Goal: Information Seeking & Learning: Learn about a topic

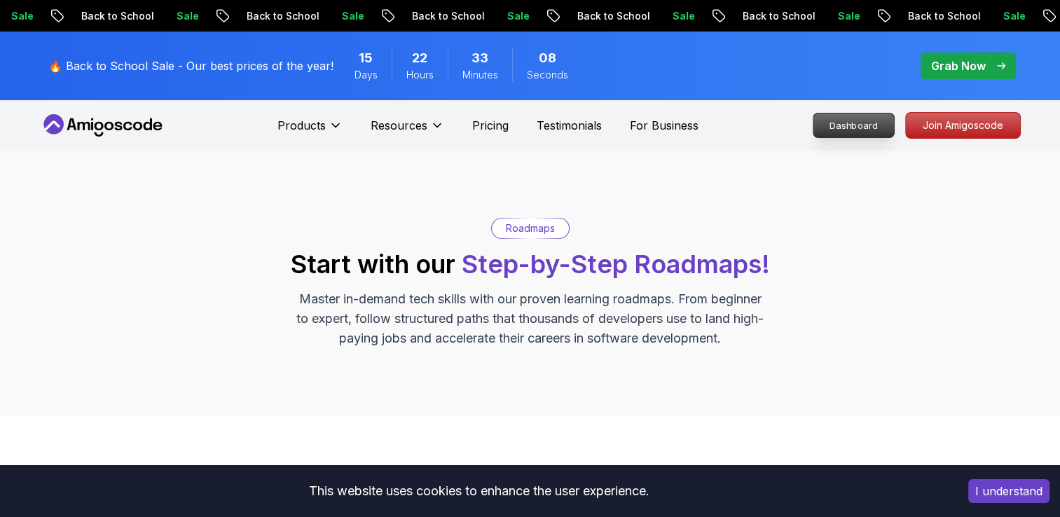
click at [839, 112] on div "Dashboard Join Amigoscode" at bounding box center [916, 125] width 210 height 27
click at [841, 124] on p "Dashboard" at bounding box center [853, 125] width 81 height 24
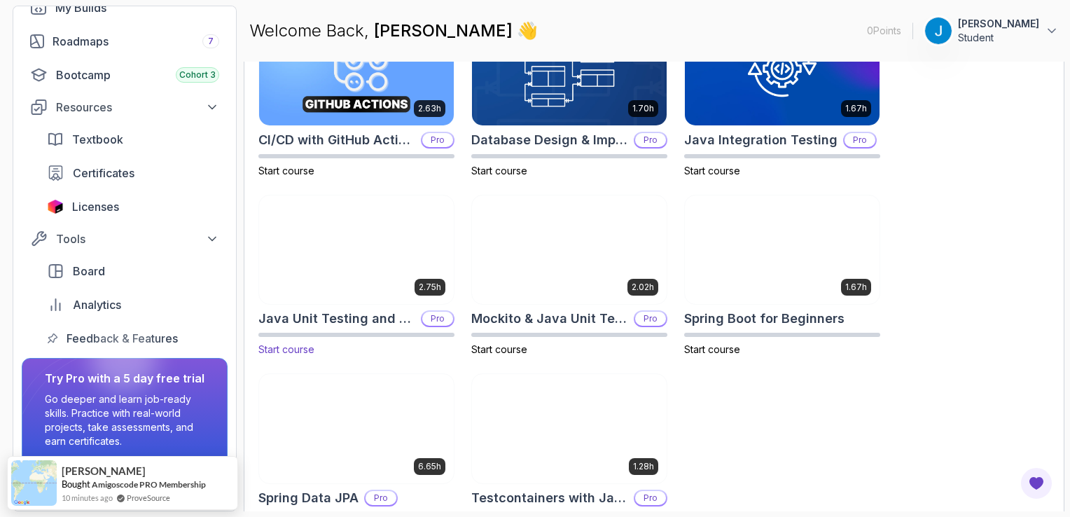
scroll to position [490, 0]
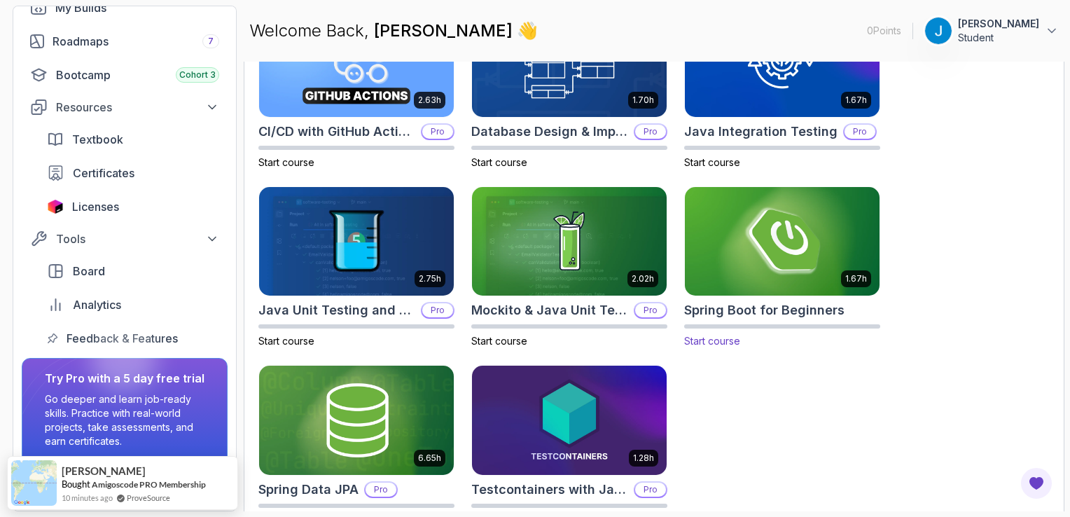
click at [807, 260] on img at bounding box center [782, 241] width 205 height 114
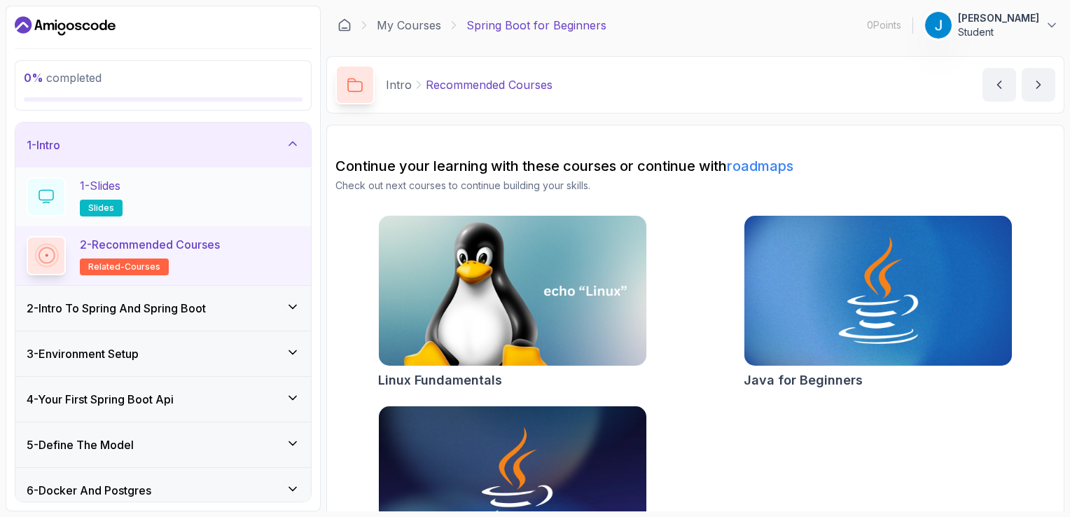
click at [137, 202] on div "1 - Slides slides" at bounding box center [163, 196] width 273 height 39
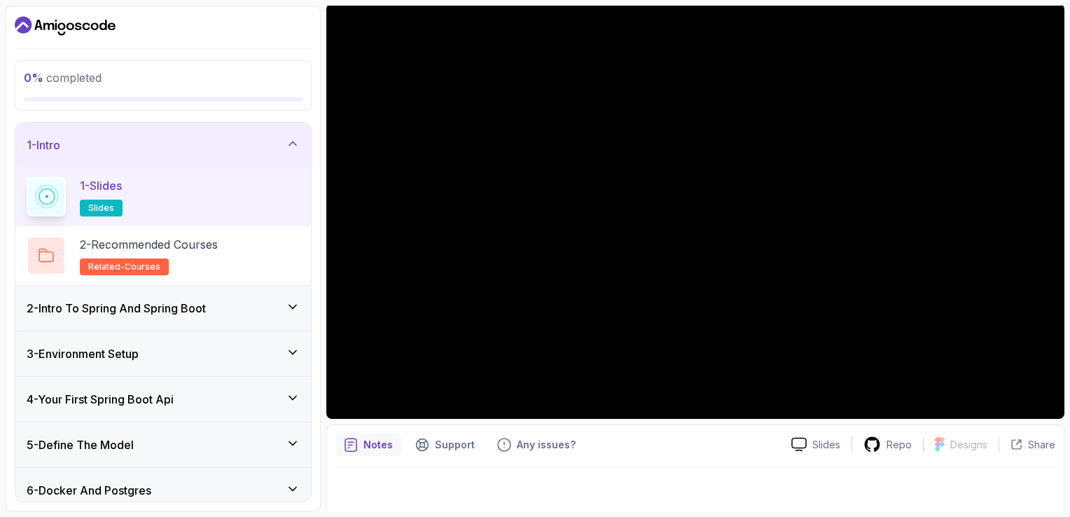
scroll to position [125, 0]
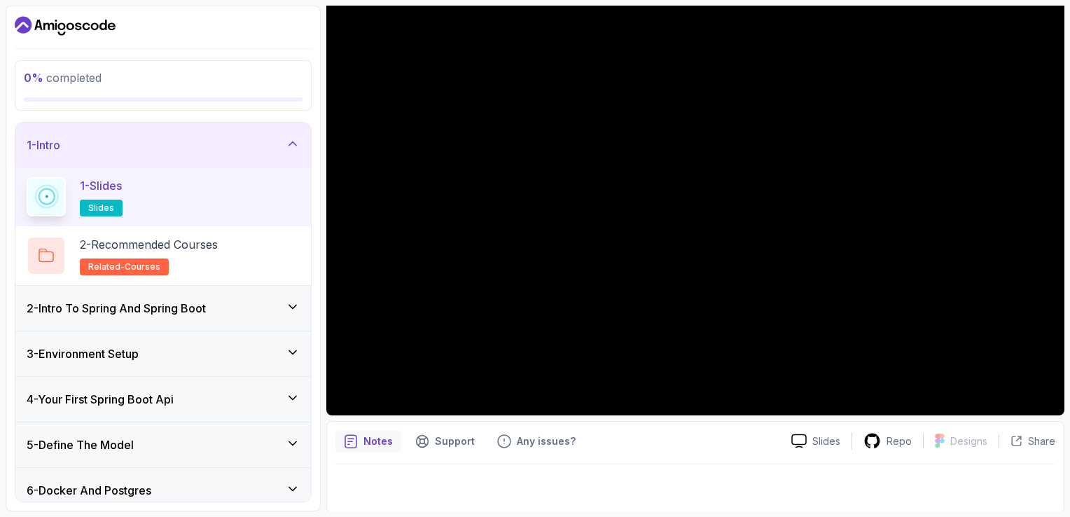
click at [385, 449] on div "Notes" at bounding box center [369, 441] width 66 height 22
click at [218, 240] on p "2 - Recommended Courses" at bounding box center [149, 244] width 138 height 17
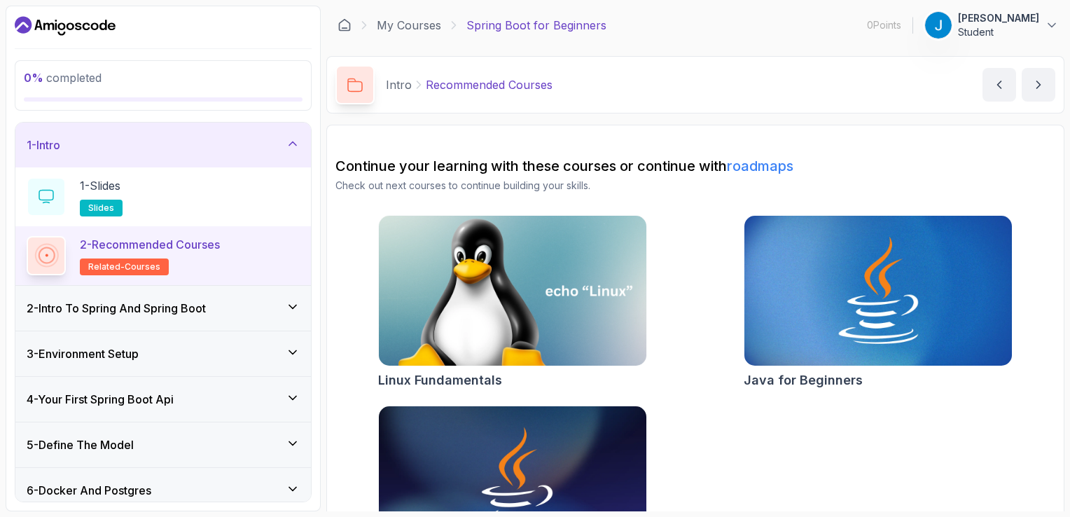
scroll to position [81, 0]
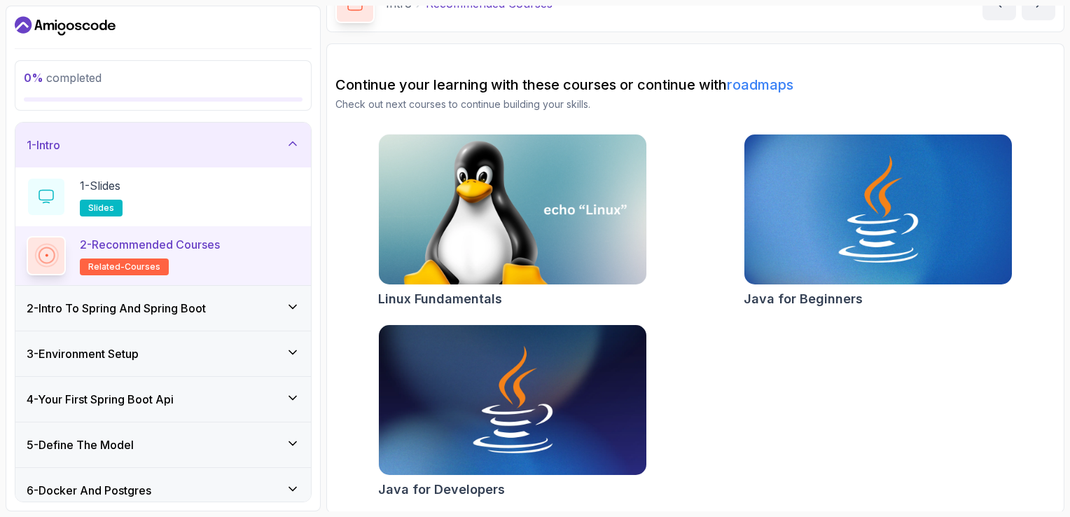
click at [193, 304] on h3 "2 - Intro To Spring And Spring Boot" at bounding box center [116, 308] width 179 height 17
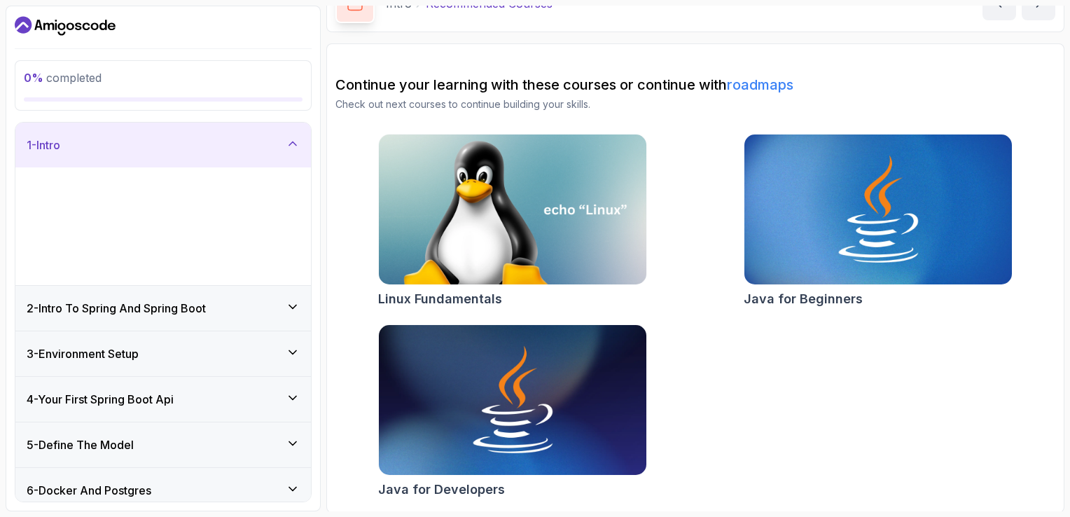
click at [193, 304] on h3 "2 - Intro To Spring And Spring Boot" at bounding box center [116, 308] width 179 height 17
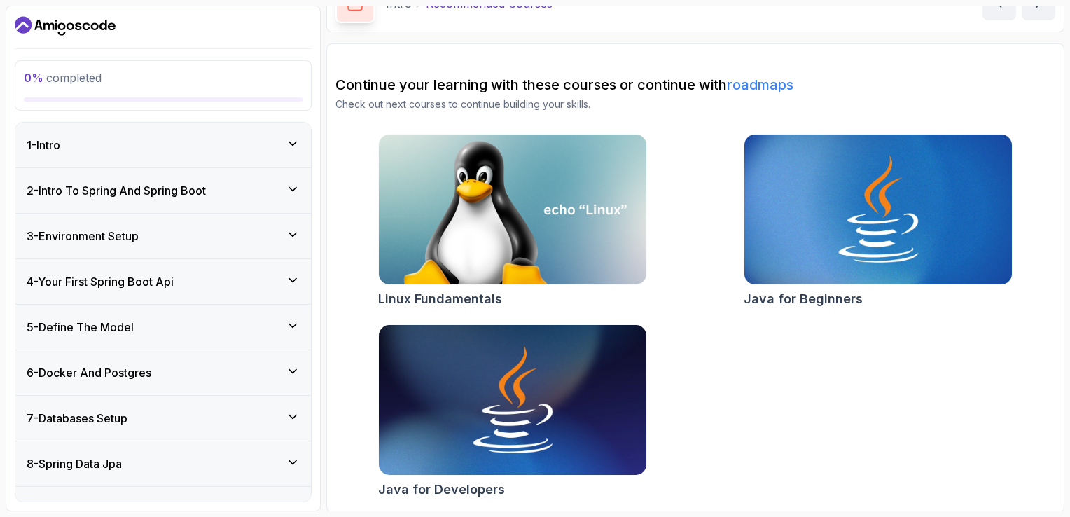
click at [297, 193] on icon at bounding box center [293, 189] width 14 height 14
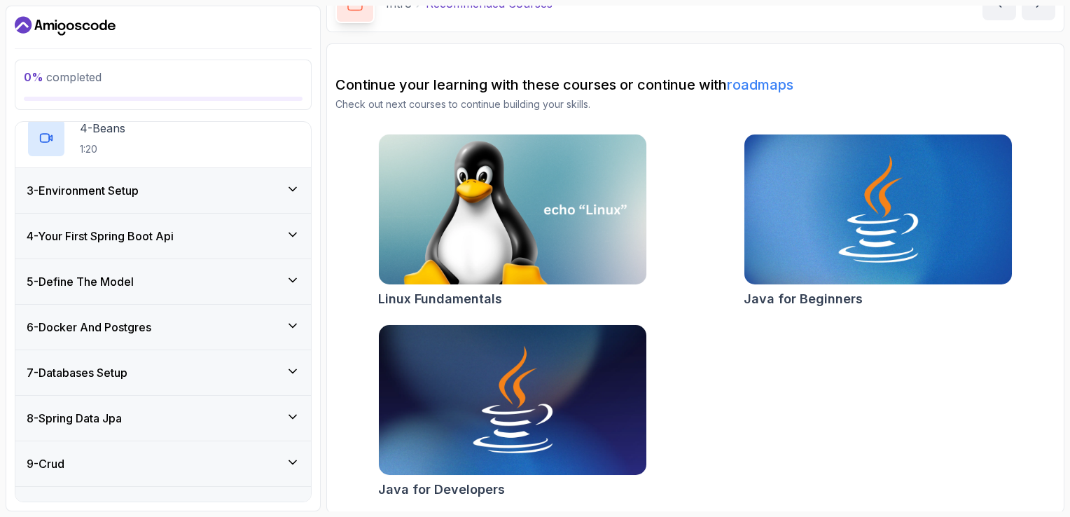
scroll to position [399, 0]
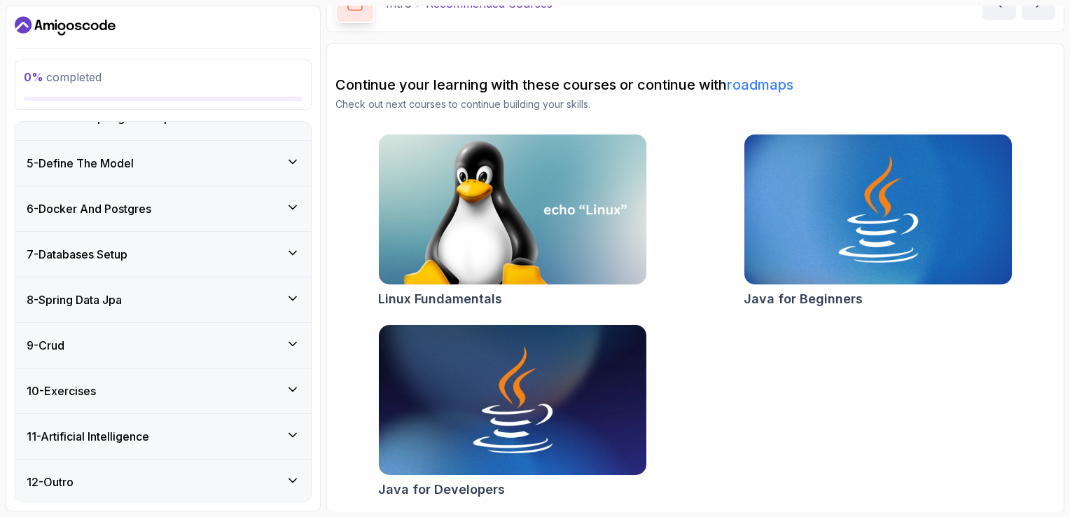
click at [219, 383] on div "10 - Exercises" at bounding box center [163, 391] width 273 height 17
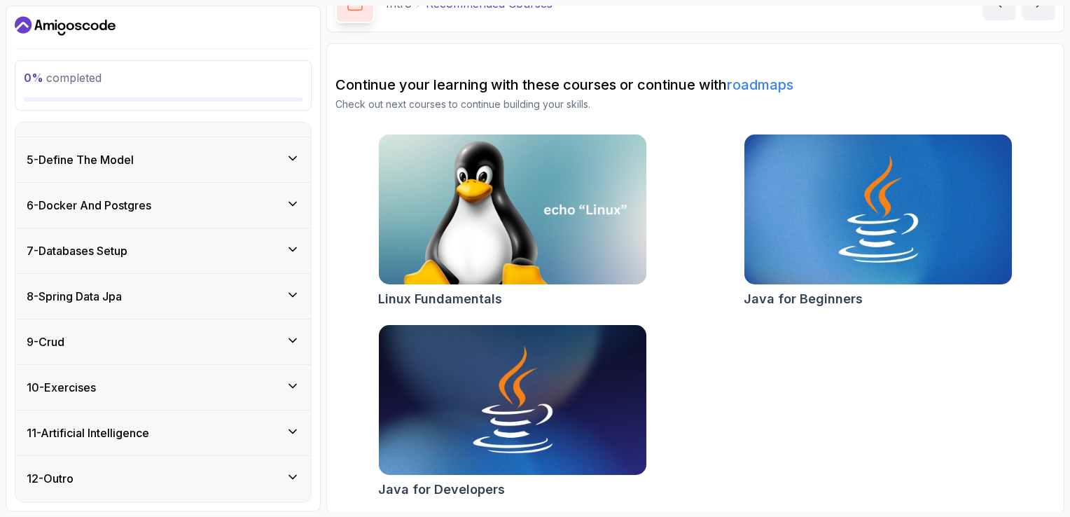
scroll to position [163, 0]
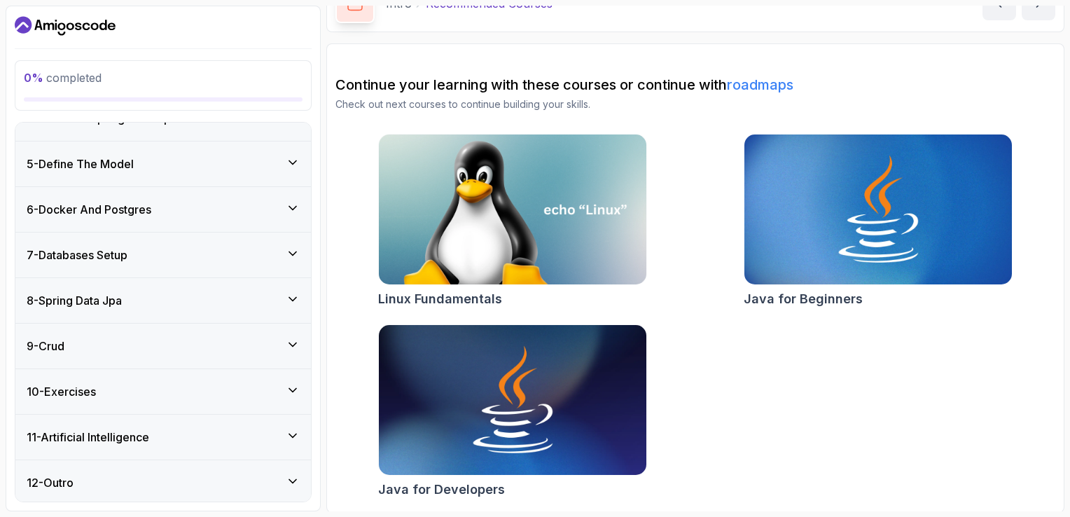
click at [219, 383] on div "10 - Exercises" at bounding box center [163, 391] width 273 height 17
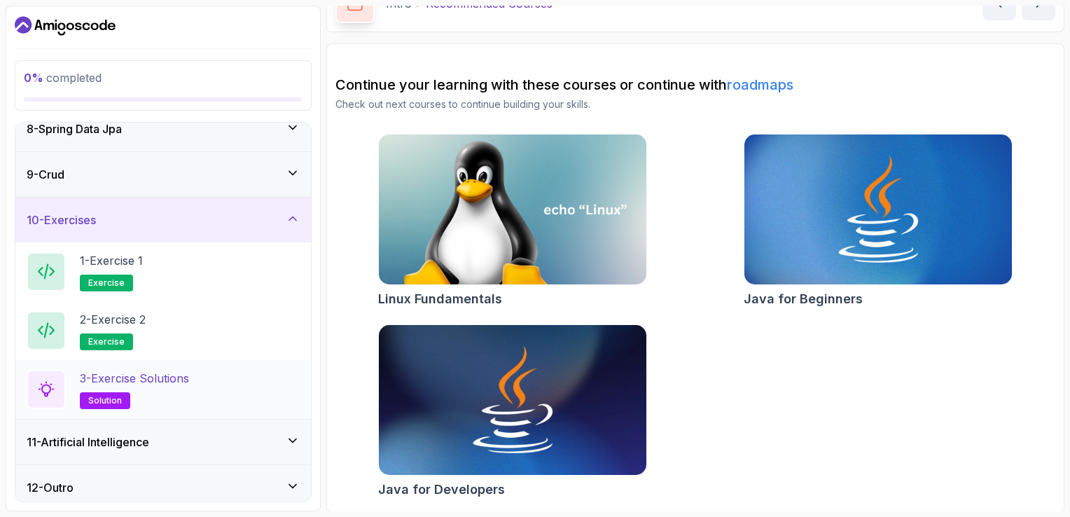
scroll to position [340, 0]
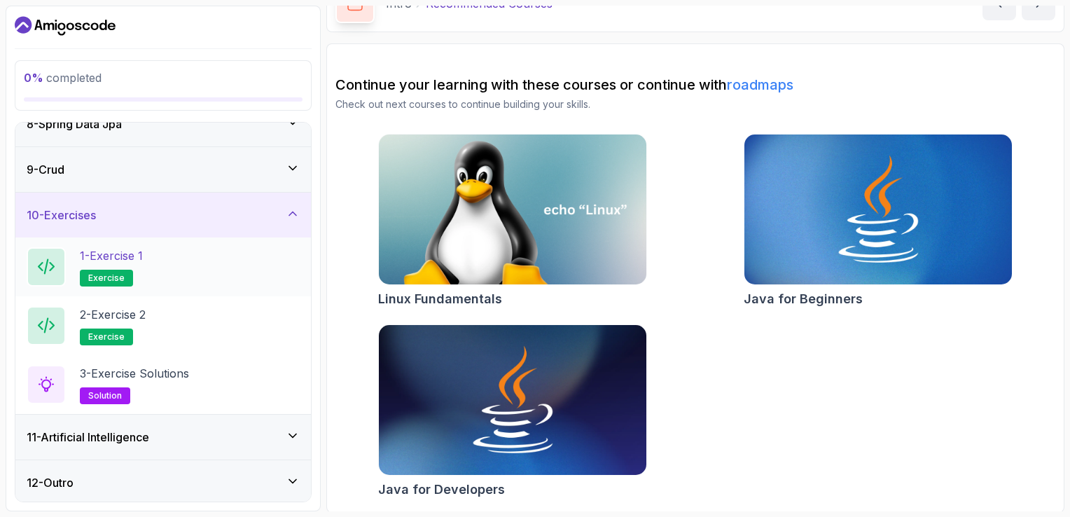
click at [205, 280] on div "1 - Exercise 1 exercise" at bounding box center [163, 266] width 273 height 39
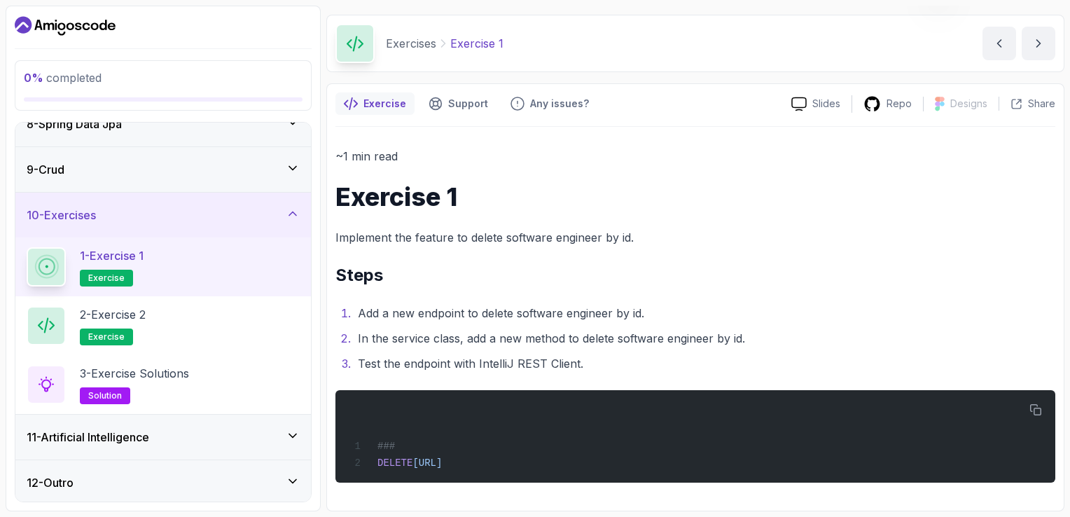
scroll to position [40, 0]
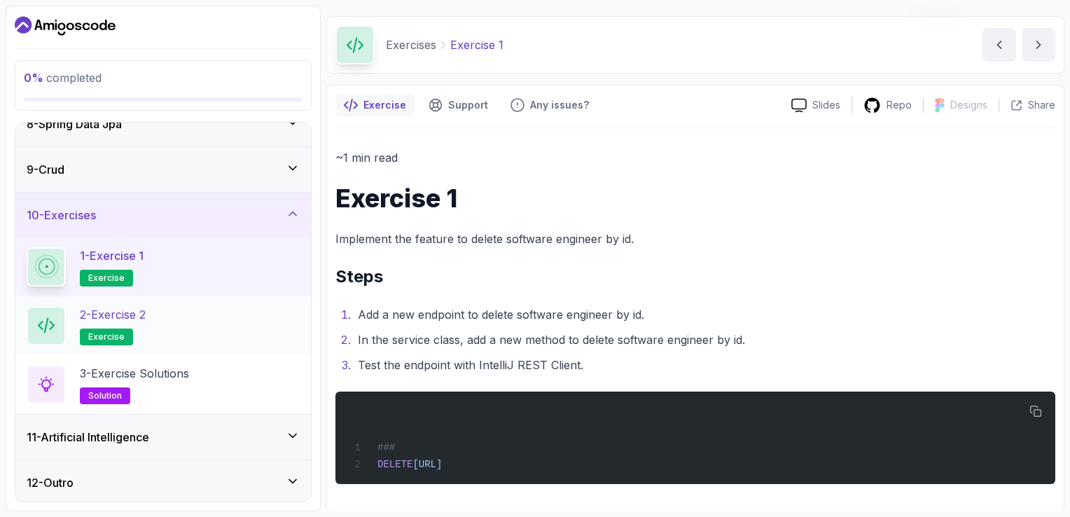
click at [261, 321] on div "2 - Exercise 2 exercise" at bounding box center [163, 325] width 273 height 39
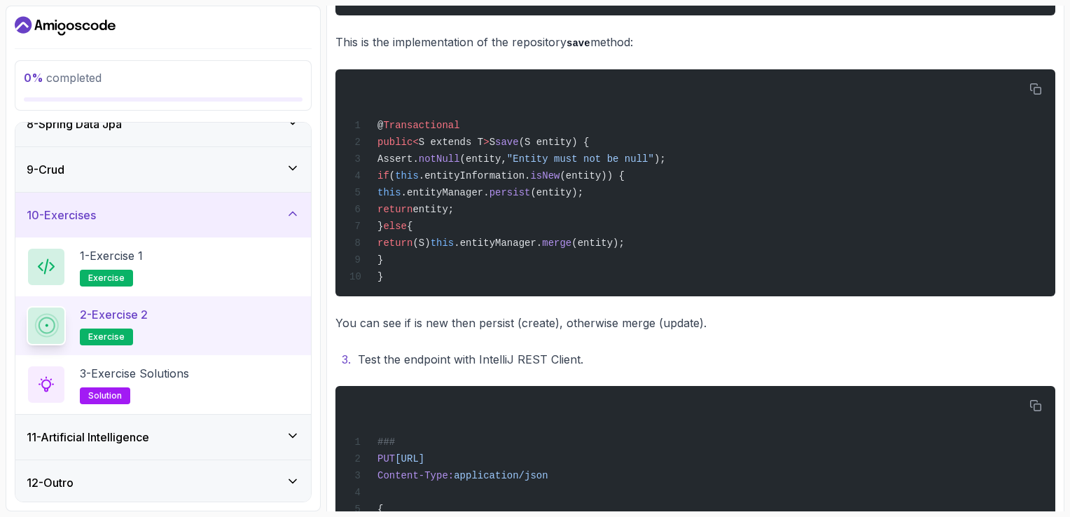
scroll to position [561, 0]
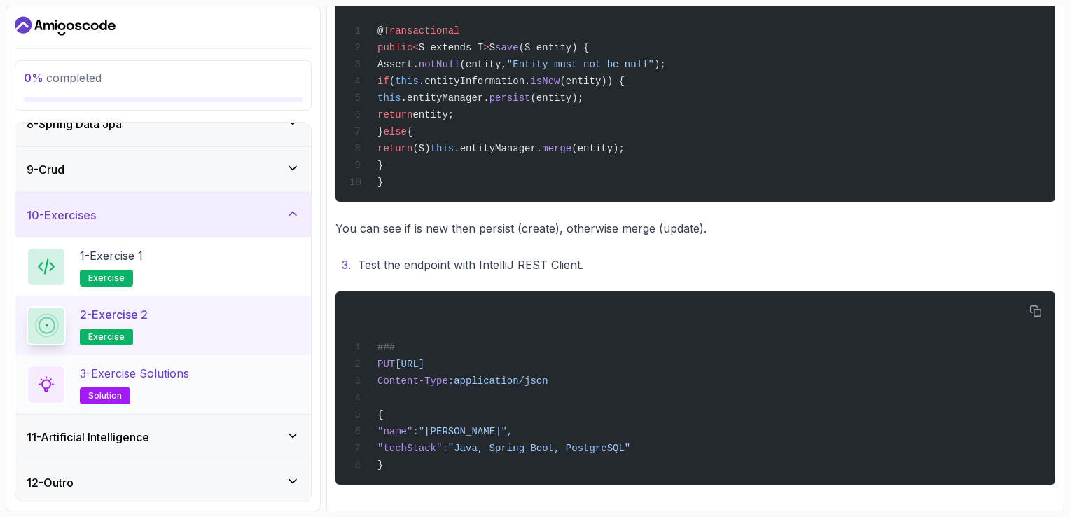
click at [165, 377] on p "3 - Exercise Solutions" at bounding box center [134, 373] width 109 height 17
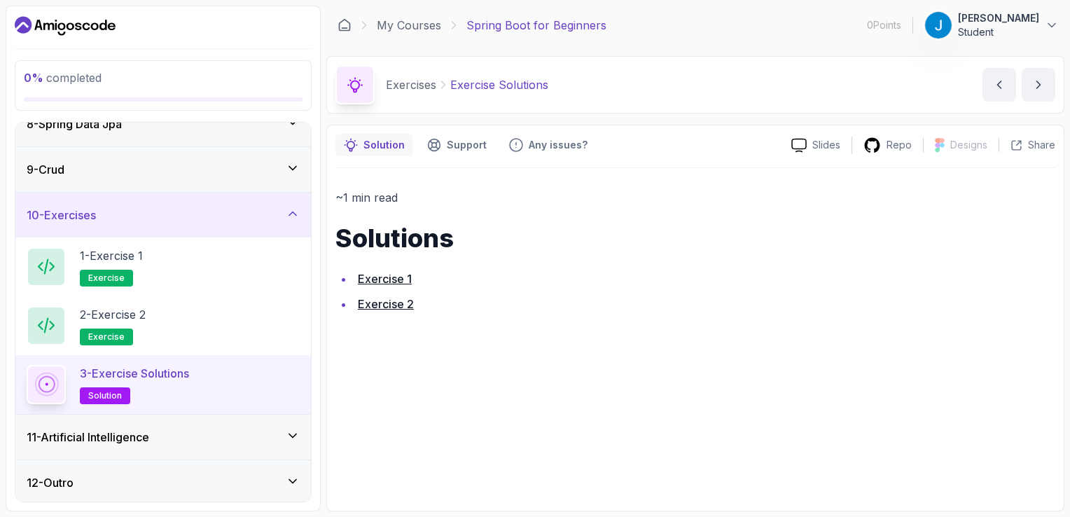
click at [165, 377] on p "3 - Exercise Solutions" at bounding box center [134, 373] width 109 height 17
